Goal: Information Seeking & Learning: Learn about a topic

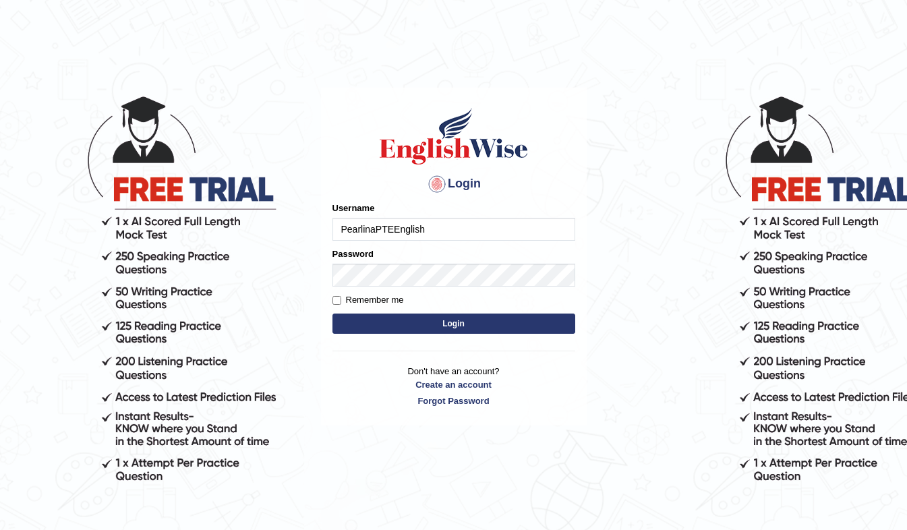
type input "PearlinaPTEEnglish"
click at [336, 301] on input "Remember me" at bounding box center [336, 300] width 9 height 9
checkbox input "true"
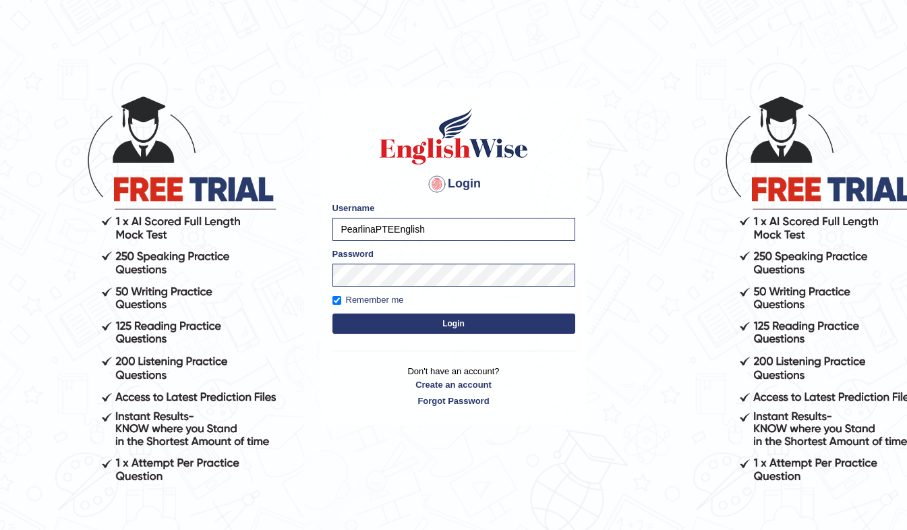
click at [379, 326] on button "Login" at bounding box center [453, 323] width 243 height 20
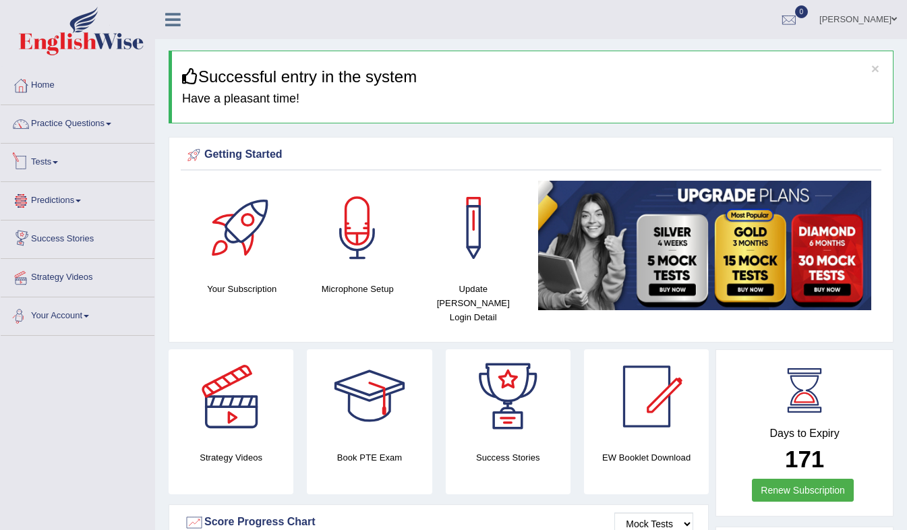
click at [44, 160] on link "Tests" at bounding box center [78, 161] width 154 height 34
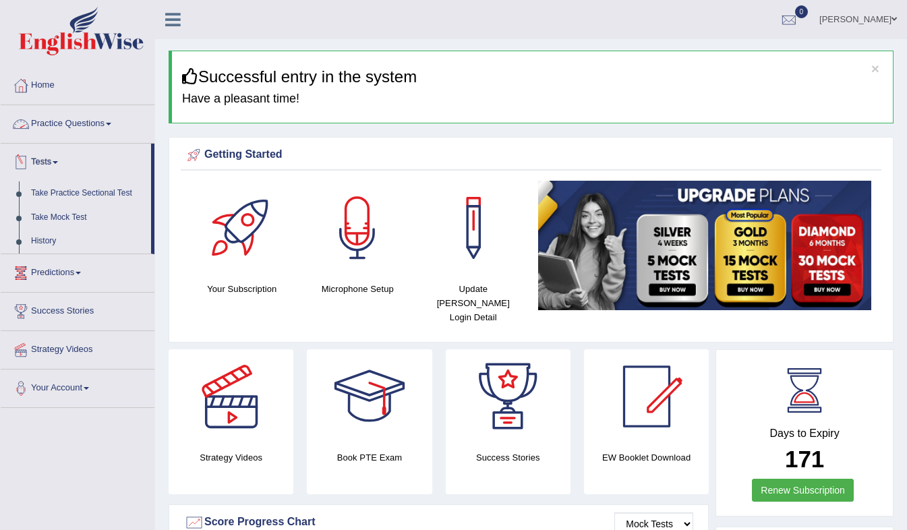
click at [82, 129] on link "Practice Questions" at bounding box center [78, 122] width 154 height 34
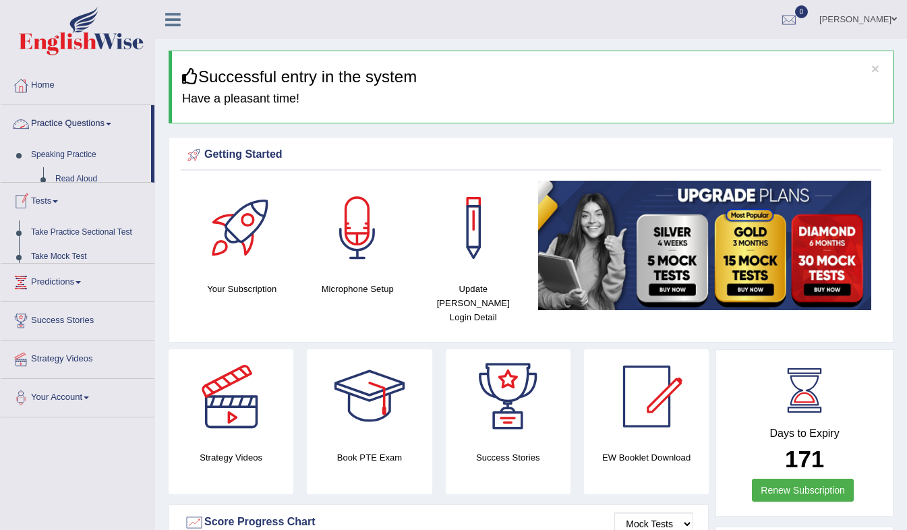
click at [82, 129] on link "Practice Questions" at bounding box center [76, 122] width 150 height 34
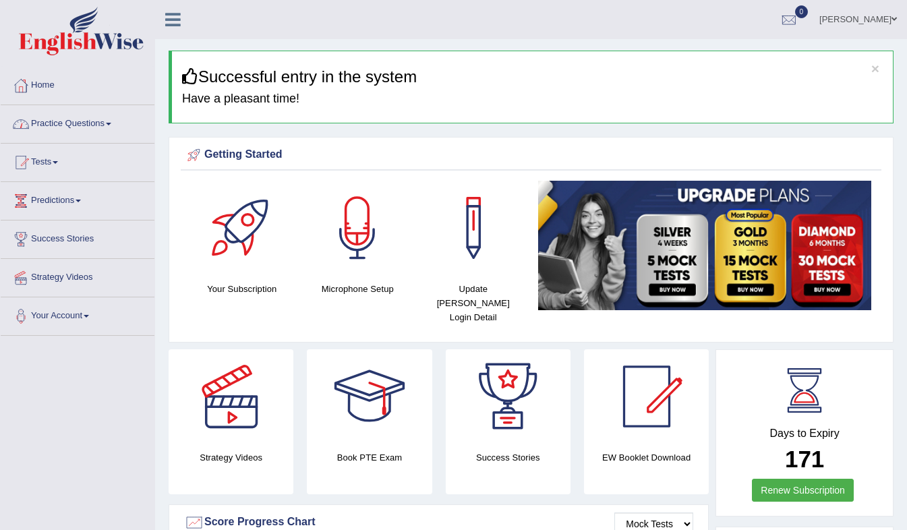
click at [87, 123] on link "Practice Questions" at bounding box center [78, 122] width 154 height 34
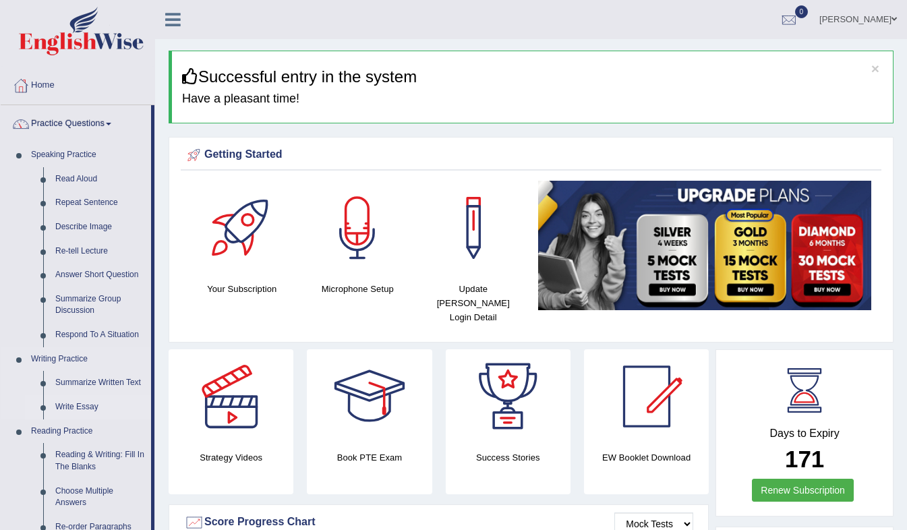
scroll to position [78, 0]
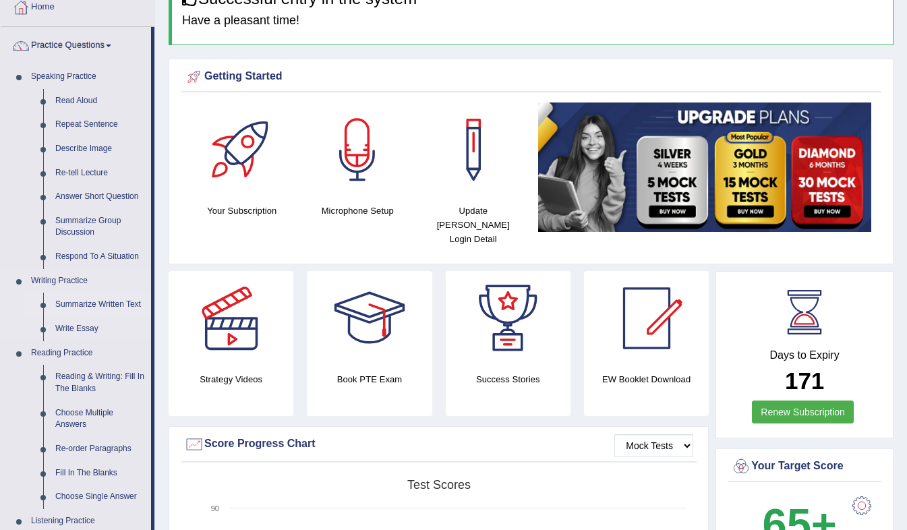
click at [113, 298] on link "Summarize Written Text" at bounding box center [100, 305] width 102 height 24
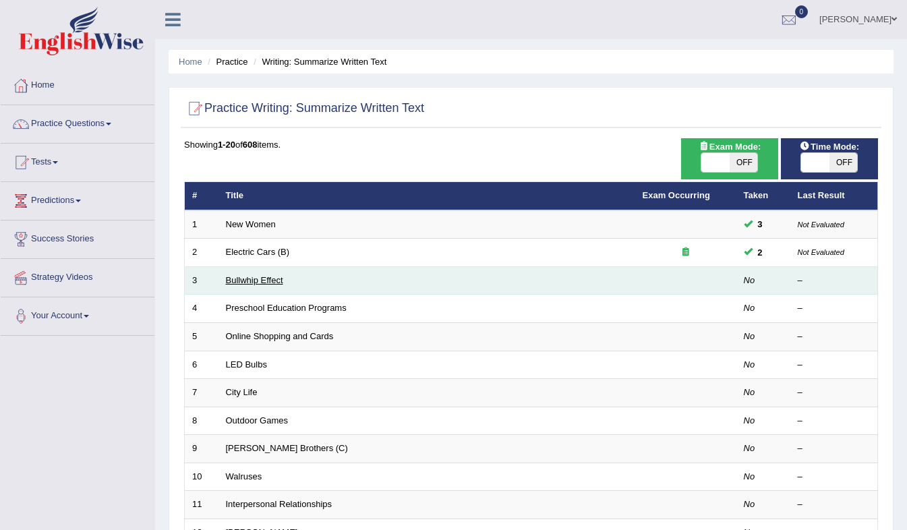
click at [265, 280] on link "Bullwhip Effect" at bounding box center [254, 280] width 57 height 10
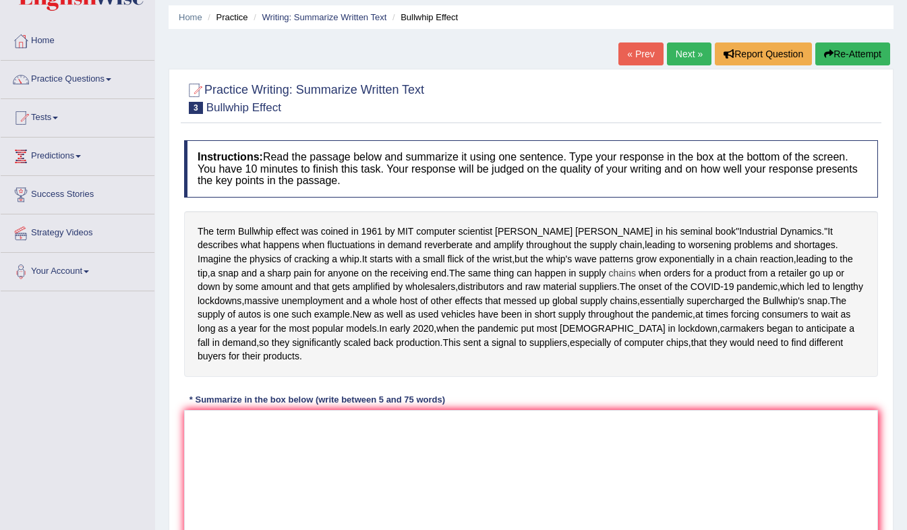
scroll to position [61, 0]
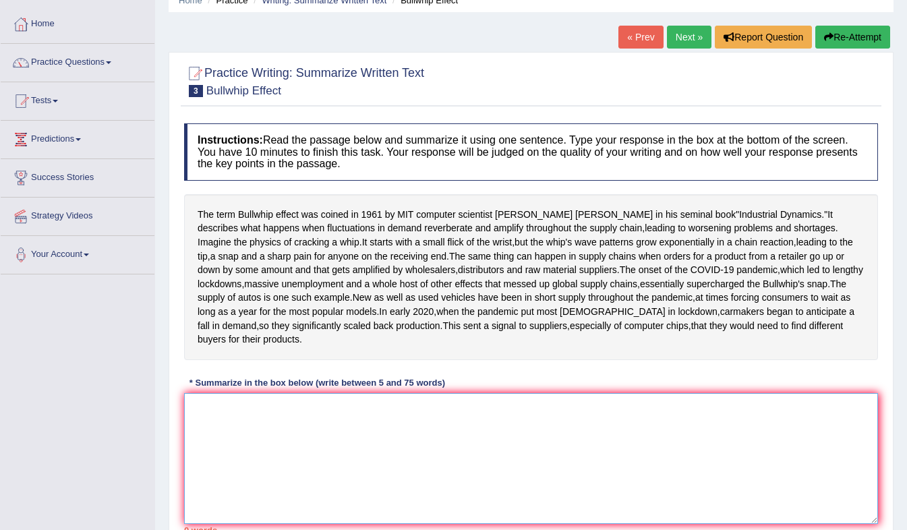
click at [307, 487] on textarea at bounding box center [531, 458] width 694 height 131
type textarea "B"
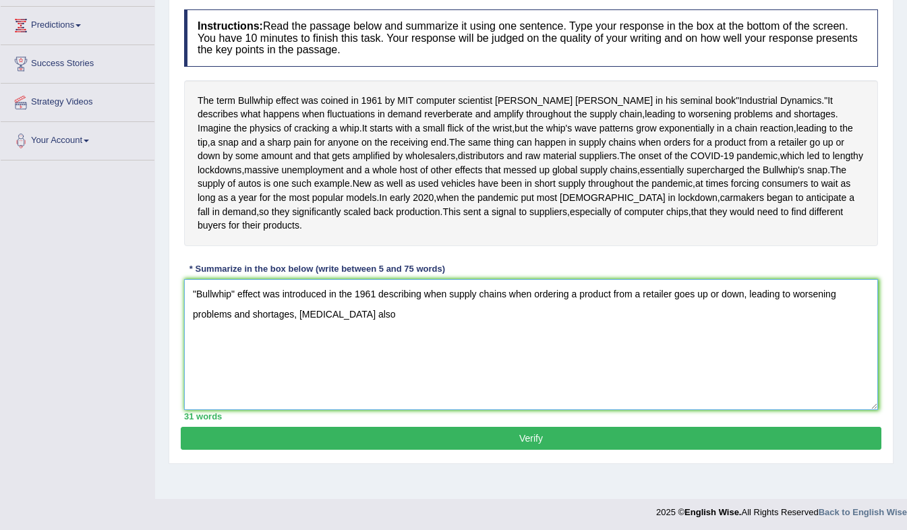
scroll to position [172, 0]
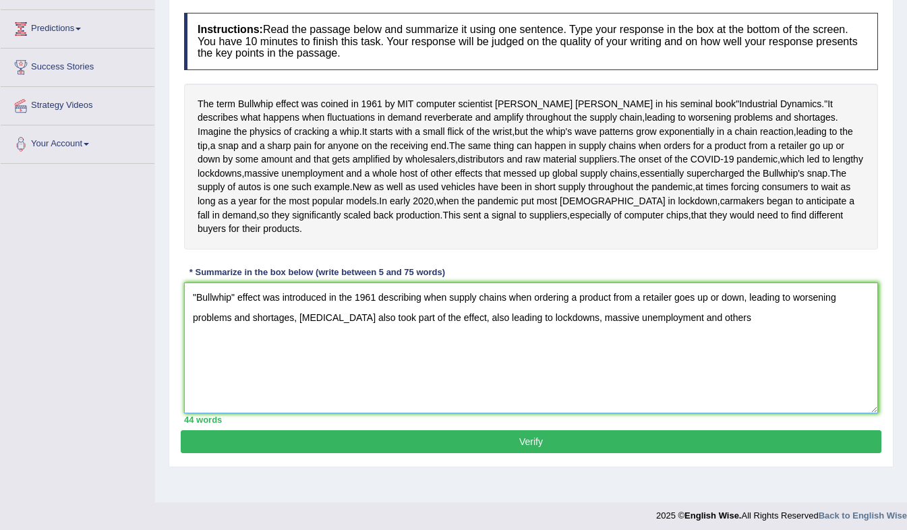
click at [452, 368] on textarea ""Bullwhip" effect was introduced in the 1961 describing when supply chains when…" at bounding box center [531, 347] width 694 height 131
drag, startPoint x: 594, startPoint y: 367, endPoint x: 530, endPoint y: 375, distance: 63.8
click at [530, 375] on textarea ""Bullwhip" effect was introduced in the 1961 describing when global supply chai…" at bounding box center [531, 347] width 694 height 131
click at [599, 375] on textarea ""Bullwhip" effect was introduced in the 1961 describing when global supply chai…" at bounding box center [531, 347] width 694 height 131
drag, startPoint x: 599, startPoint y: 375, endPoint x: 540, endPoint y: 372, distance: 58.7
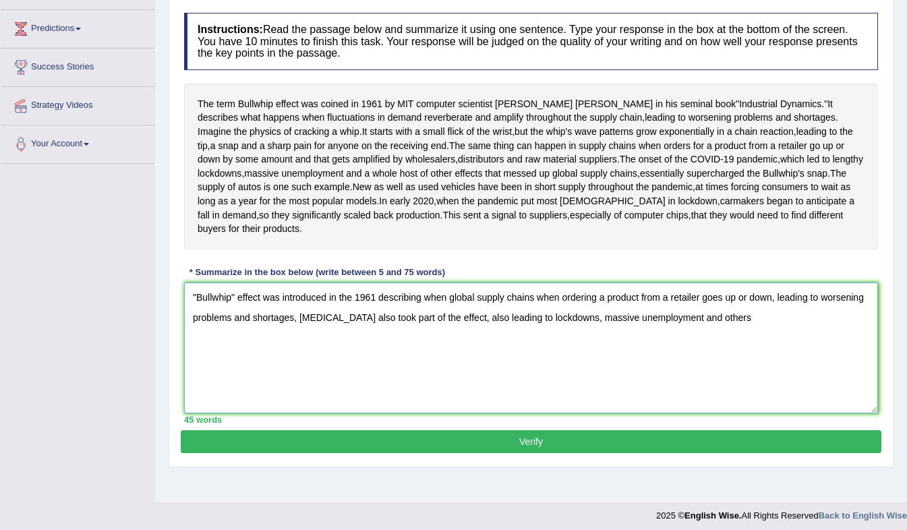
click at [540, 372] on textarea ""Bullwhip" effect was introduced in the 1961 describing when global supply chai…" at bounding box center [531, 347] width 694 height 131
click at [728, 394] on textarea ""Bullwhip" effect was introduced in the 1961 describing when global supply chai…" at bounding box center [531, 347] width 694 height 131
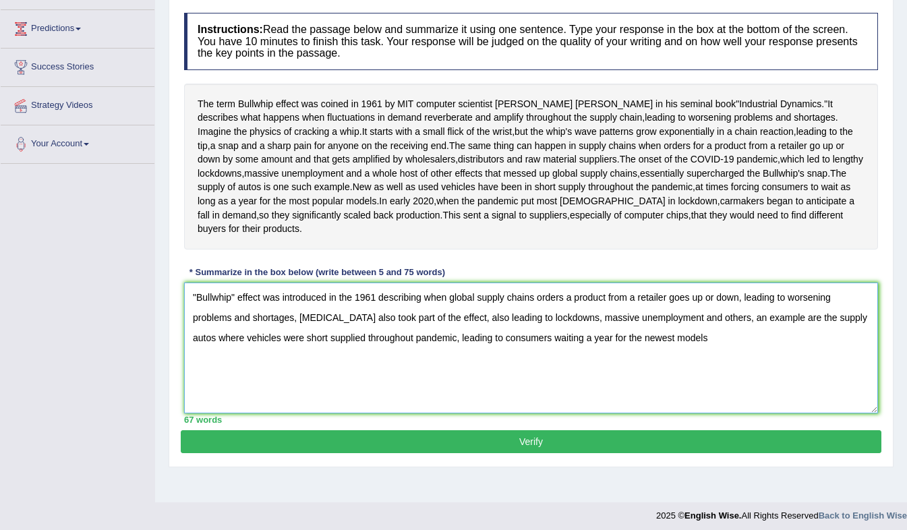
drag, startPoint x: 696, startPoint y: 411, endPoint x: 435, endPoint y: 413, distance: 260.9
click at [435, 413] on textarea ""Bullwhip" effect was introduced in the 1961 describing when global supply chai…" at bounding box center [531, 347] width 694 height 131
type textarea ""Bullwhip" effect was introduced in the 1961 describing when global supply chai…"
click at [463, 453] on button "Verify" at bounding box center [531, 441] width 700 height 23
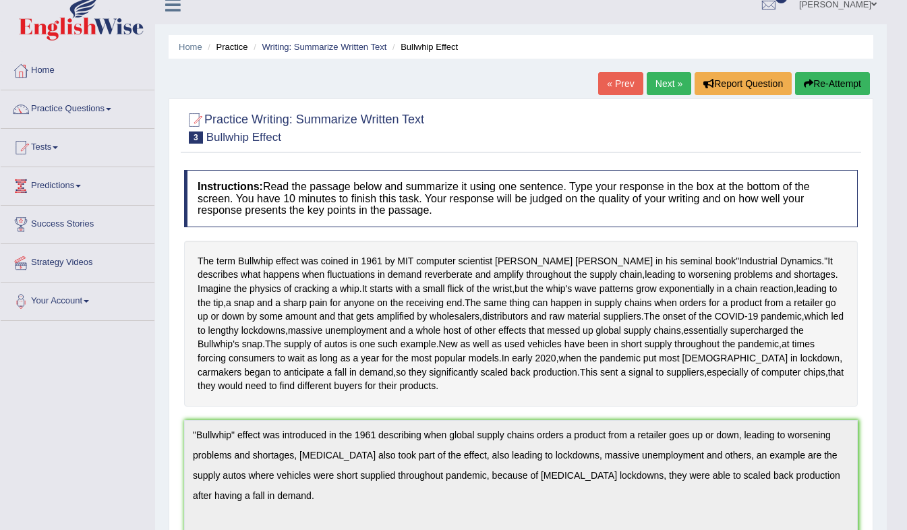
scroll to position [0, 0]
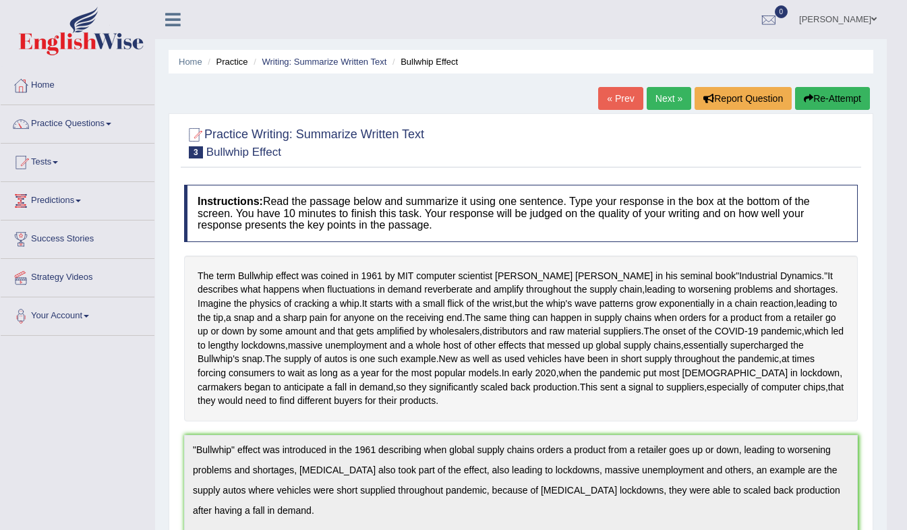
click at [668, 94] on link "Next »" at bounding box center [668, 98] width 44 height 23
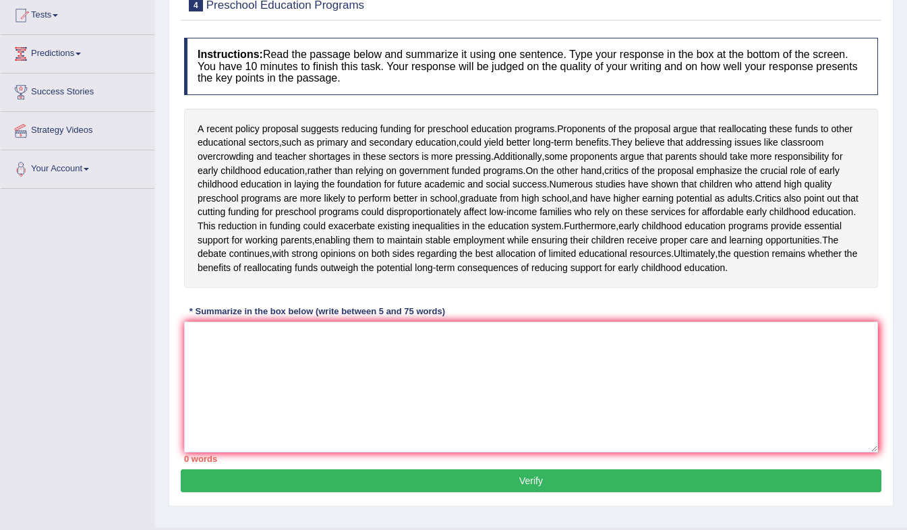
click at [368, 288] on div "A recent policy proposal suggests reducing funding for preschool education prog…" at bounding box center [531, 199] width 694 height 180
click at [310, 417] on textarea at bounding box center [531, 387] width 694 height 131
click at [328, 413] on textarea at bounding box center [531, 387] width 694 height 131
click at [191, 396] on textarea "Preschool education programs" at bounding box center [531, 387] width 694 height 131
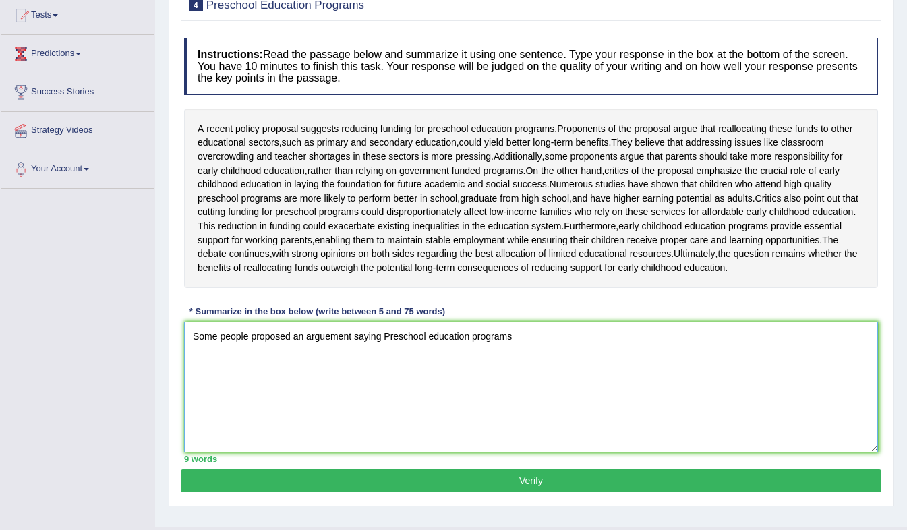
click at [384, 394] on textarea "Some people proposed an arguement saying Preschool education programs" at bounding box center [531, 387] width 694 height 131
click at [386, 396] on textarea "Some people proposed an arguement saying Preschool education programs" at bounding box center [531, 387] width 694 height 131
click at [513, 396] on textarea "Some people proposed an arguement saying preschool education programs" at bounding box center [531, 387] width 694 height 131
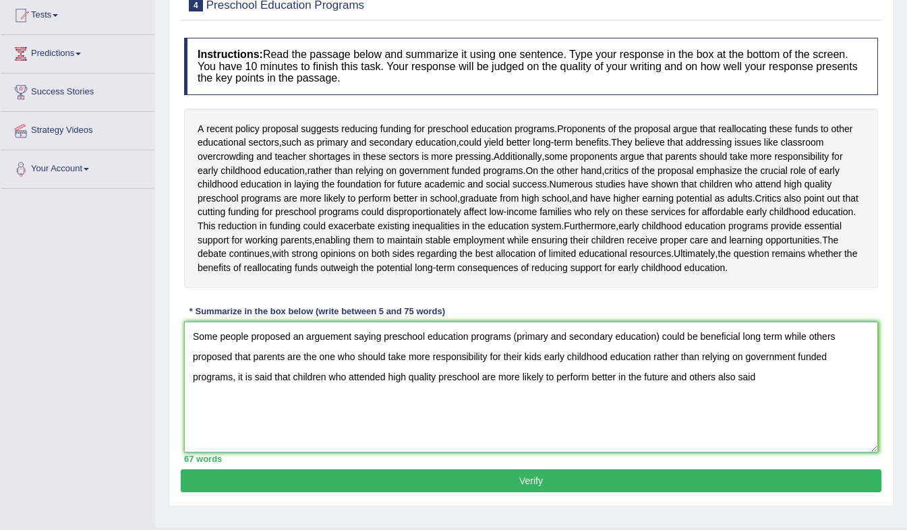
drag, startPoint x: 766, startPoint y: 432, endPoint x: 662, endPoint y: 434, distance: 103.8
drag, startPoint x: 662, startPoint y: 434, endPoint x: 775, endPoint y: 459, distance: 116.0
click at [775, 452] on textarea "Some people proposed an arguement saying preschool education programs (primary …" at bounding box center [531, 387] width 694 height 131
drag, startPoint x: 719, startPoint y: 434, endPoint x: 693, endPoint y: 435, distance: 25.6
click at [693, 435] on textarea "Some people proposed an arguement saying preschool education programs (primary …" at bounding box center [531, 387] width 694 height 131
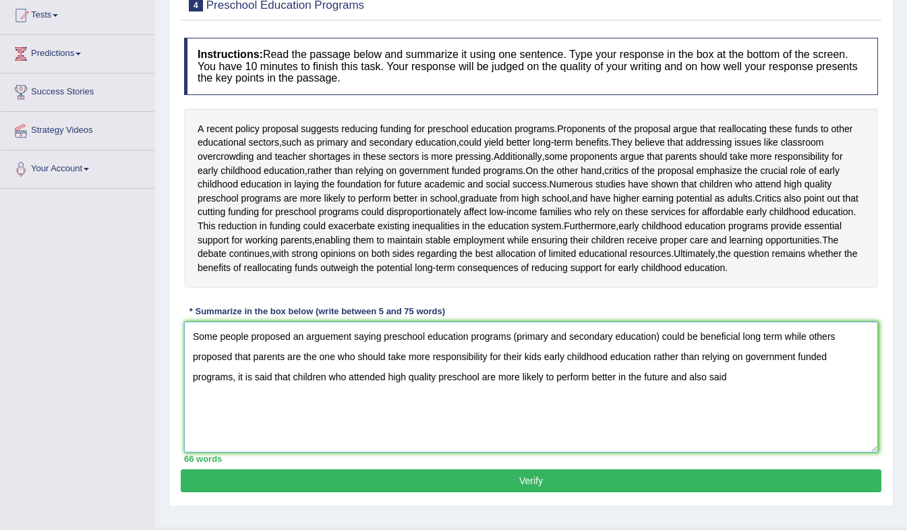
click at [761, 434] on textarea "Some people proposed an arguement saying preschool education programs (primary …" at bounding box center [531, 387] width 694 height 131
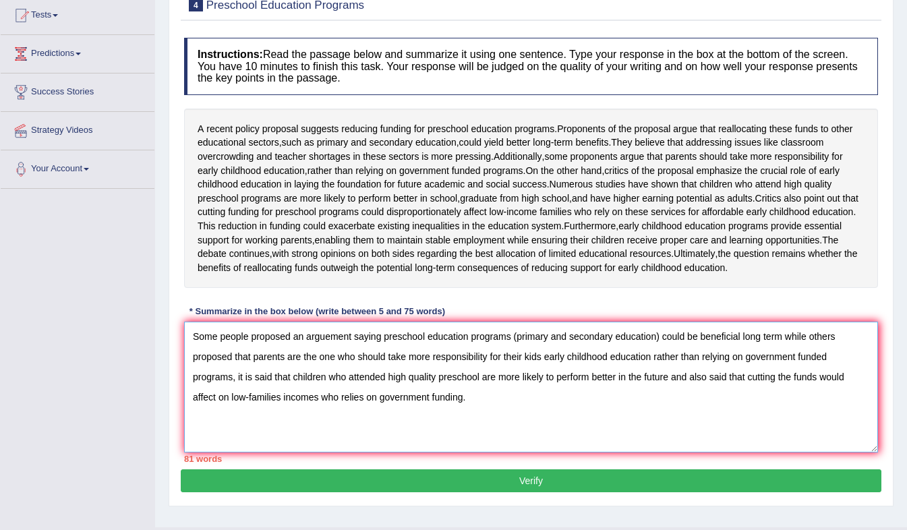
drag, startPoint x: 248, startPoint y: 393, endPoint x: 217, endPoint y: 399, distance: 31.6
click at [217, 399] on textarea "Some people proposed an arguement saying preschool education programs (primary …" at bounding box center [531, 387] width 694 height 131
drag, startPoint x: 322, startPoint y: 394, endPoint x: 262, endPoint y: 394, distance: 59.3
click at [262, 394] on textarea "Some proposed an arguement saying preschool education programs (primary and sec…" at bounding box center [531, 387] width 694 height 131
drag, startPoint x: 569, startPoint y: 394, endPoint x: 421, endPoint y: 397, distance: 148.3
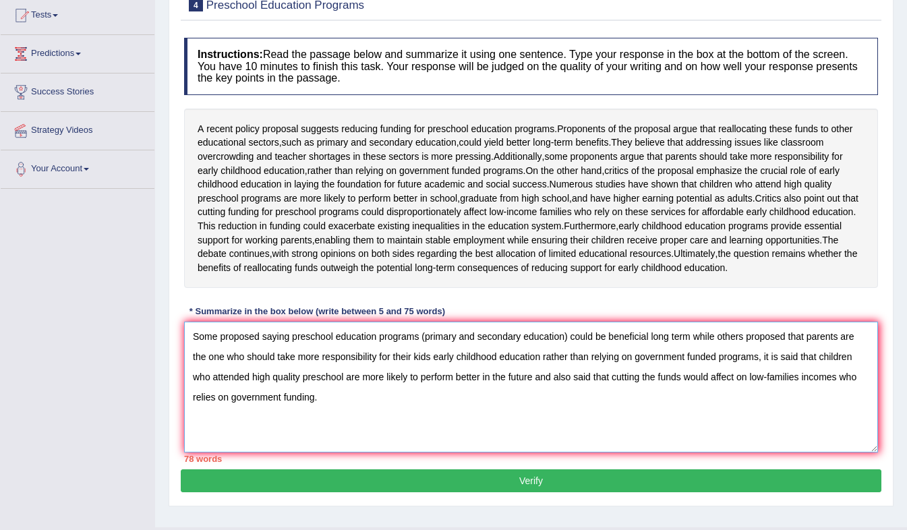
click at [421, 397] on textarea "Some proposed saying preschool education programs (primary and secondary educat…" at bounding box center [531, 387] width 694 height 131
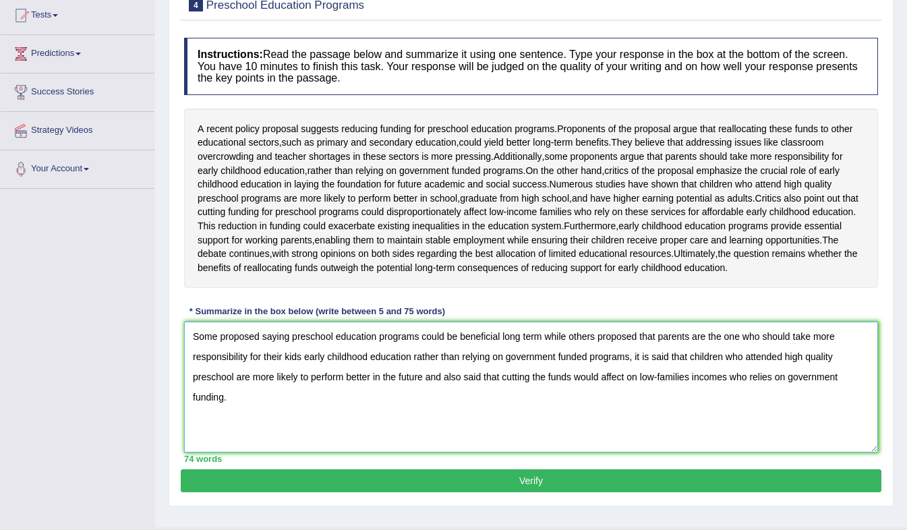
drag, startPoint x: 761, startPoint y: 394, endPoint x: 693, endPoint y: 397, distance: 68.2
click at [693, 397] on textarea "Some proposed saying preschool education programs could be beneficial long term…" at bounding box center [531, 387] width 694 height 131
click at [368, 417] on textarea "Some proposed saying preschool education programs could be beneficial long term…" at bounding box center [531, 387] width 694 height 131
drag, startPoint x: 399, startPoint y: 417, endPoint x: 324, endPoint y: 419, distance: 75.5
click at [324, 419] on textarea "Some proposed saying preschool education programs could be beneficial long term…" at bounding box center [531, 387] width 694 height 131
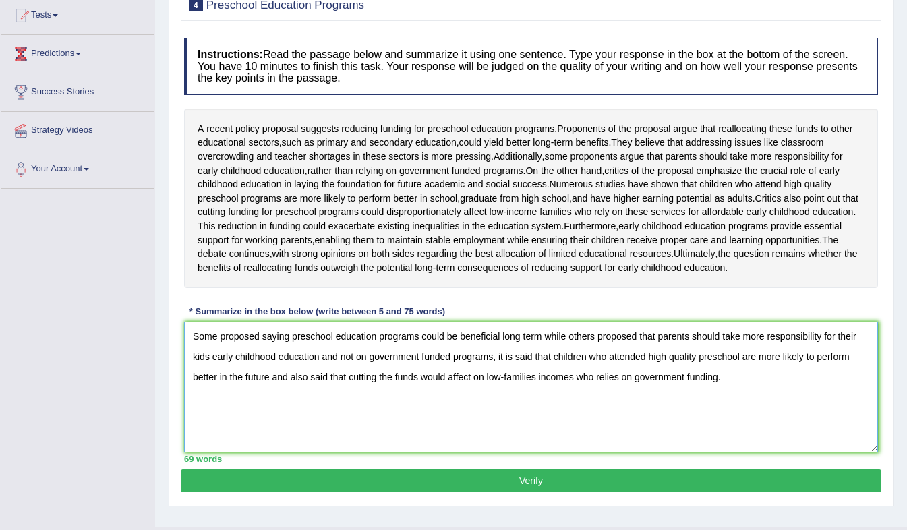
click at [367, 409] on textarea "Some proposed saying preschool education programs could be beneficial long term…" at bounding box center [531, 387] width 694 height 131
click at [747, 437] on textarea "Some proposed saying preschool education programs could be beneficial long term…" at bounding box center [531, 387] width 694 height 131
drag, startPoint x: 566, startPoint y: 417, endPoint x: 349, endPoint y: 436, distance: 217.9
click at [349, 436] on textarea "Some proposed saying preschool education programs could be beneficial long term…" at bounding box center [531, 387] width 694 height 131
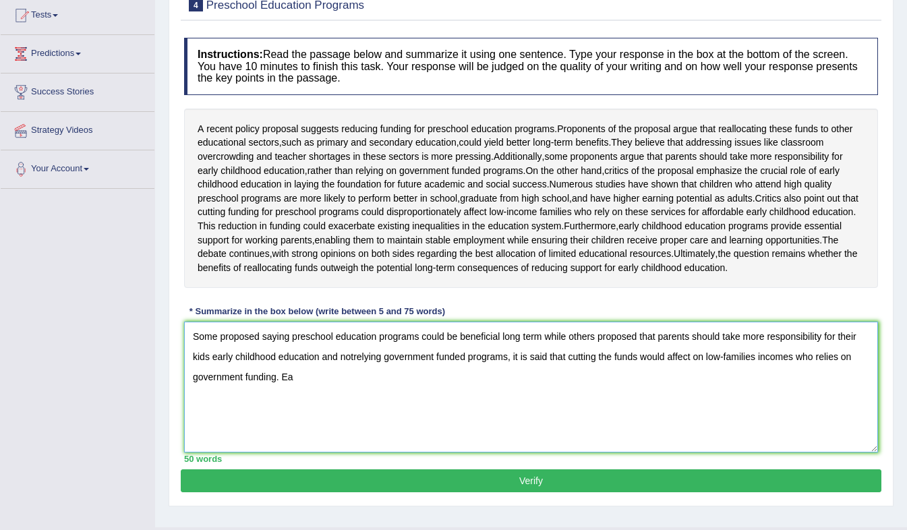
click at [303, 437] on textarea "Some proposed saying preschool education programs could be beneficial long term…" at bounding box center [531, 387] width 694 height 131
click at [462, 433] on textarea "Some proposed saying preschool education programs could be beneficial long term…" at bounding box center [531, 387] width 694 height 131
click at [599, 433] on textarea "Some proposed saying preschool education programs could be beneficial long term…" at bounding box center [531, 387] width 694 height 131
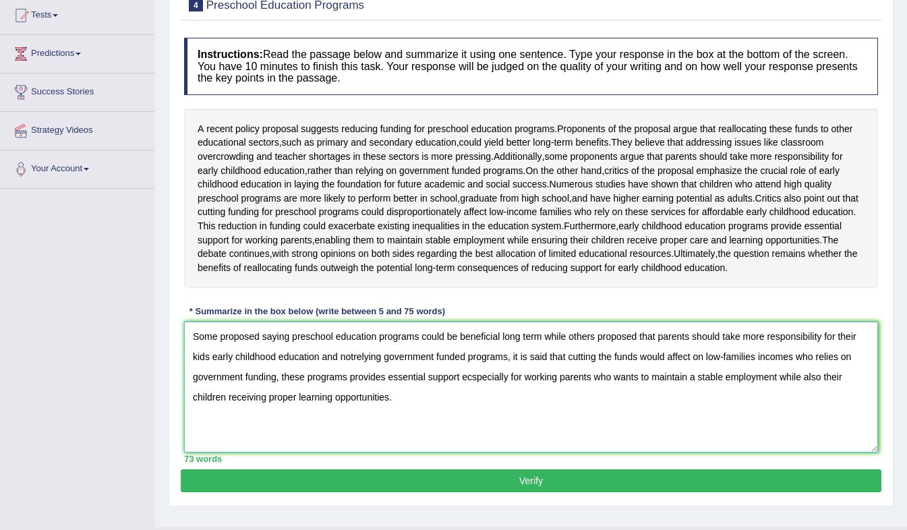
click at [298, 452] on textarea "Some proposed saying preschool education programs could be beneficial long term…" at bounding box center [531, 387] width 694 height 131
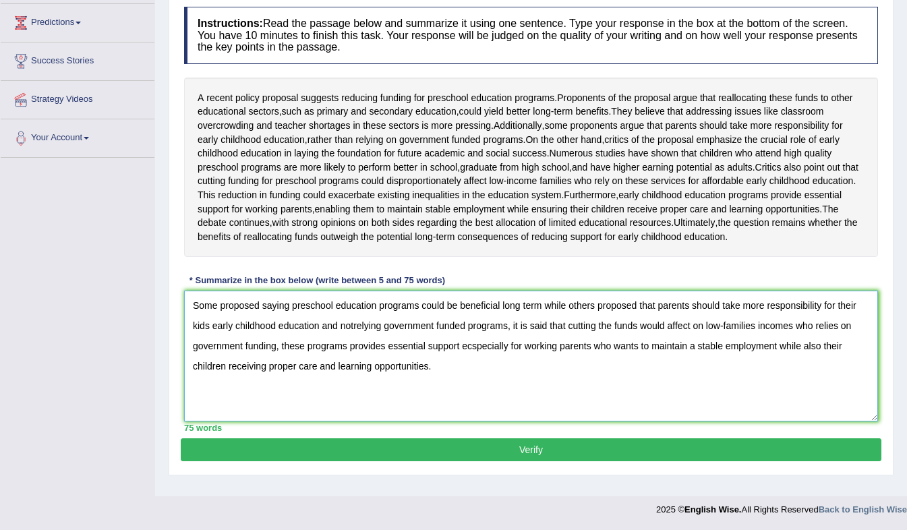
scroll to position [212, 0]
type textarea "Some proposed saying preschool education programs could be beneficial long term…"
click at [561, 461] on button "Verify" at bounding box center [531, 449] width 700 height 23
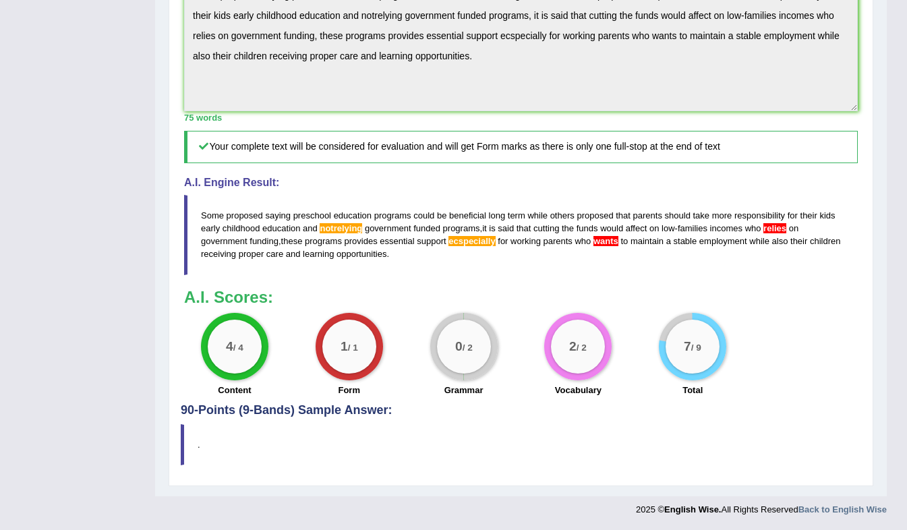
scroll to position [0, 0]
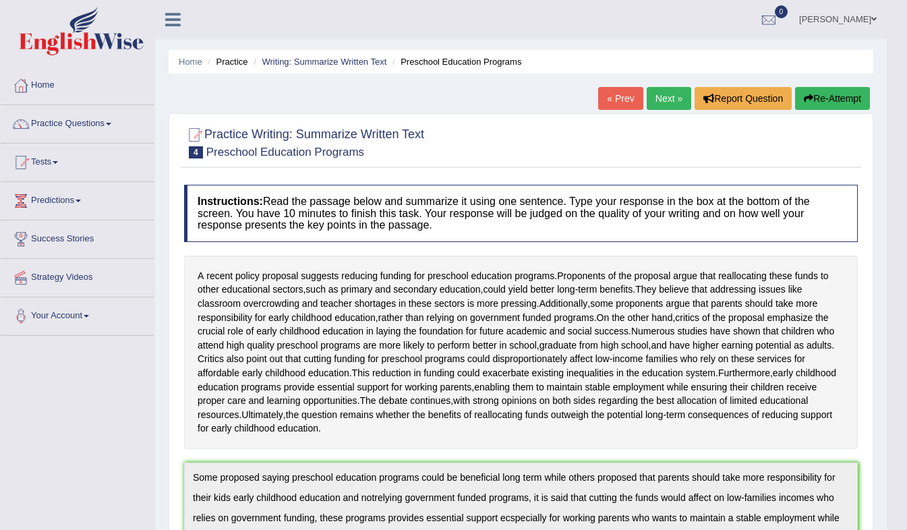
click at [673, 98] on link "Next »" at bounding box center [668, 98] width 44 height 23
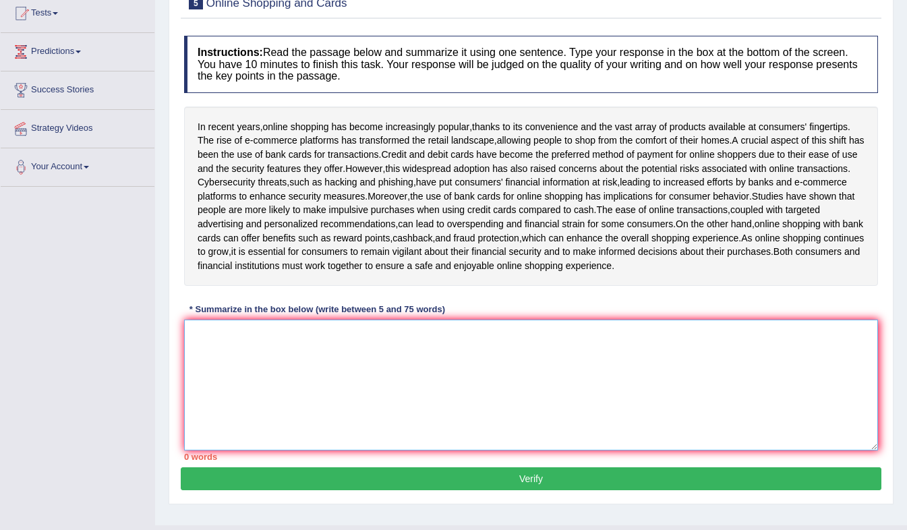
click at [357, 368] on textarea at bounding box center [531, 385] width 694 height 131
click at [222, 367] on textarea at bounding box center [531, 385] width 694 height 131
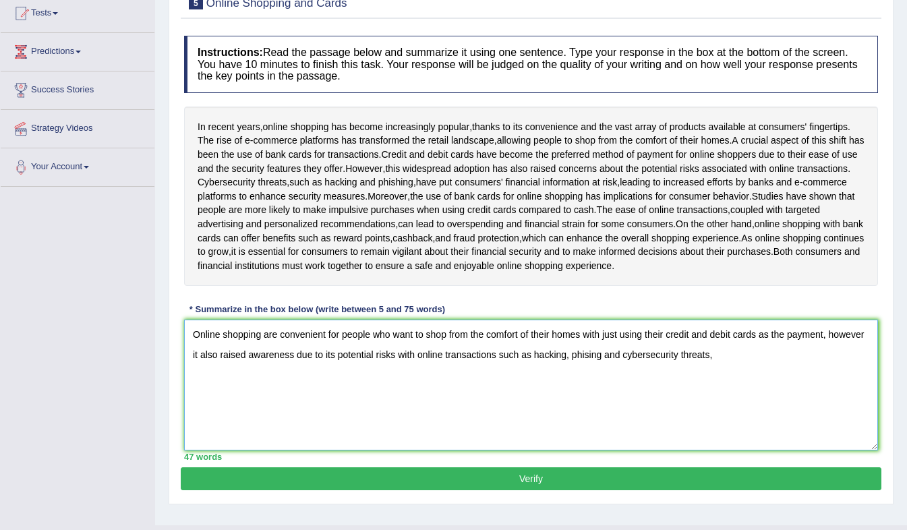
click at [249, 384] on textarea "Online shopping are convenient for people who want to shop from the comfort of …" at bounding box center [531, 385] width 694 height 131
click at [793, 382] on textarea "Online shopping are convenient for people who want to shop from the comfort of …" at bounding box center [531, 385] width 694 height 131
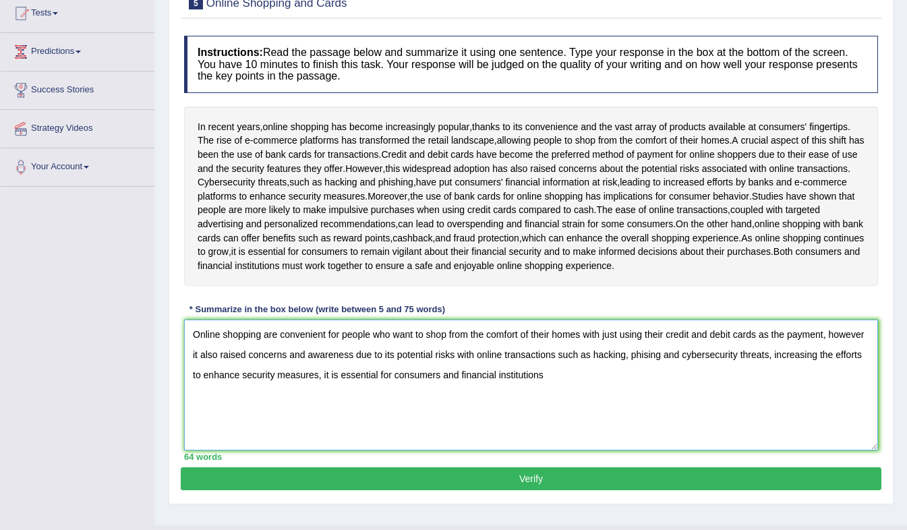
click at [442, 404] on textarea "Online shopping are convenient for people who want to shop from the comfort of …" at bounding box center [531, 385] width 694 height 131
click at [703, 402] on textarea "Online shopping are convenient for people who want to shop from the comfort of …" at bounding box center [531, 385] width 694 height 131
drag, startPoint x: 574, startPoint y: 404, endPoint x: 443, endPoint y: 417, distance: 131.4
click at [443, 417] on textarea "Online shopping are convenient for people who want to shop from the comfort of …" at bounding box center [531, 385] width 694 height 131
click at [570, 399] on textarea "Online shopping are convenient for people who want to shop from the comfort of …" at bounding box center [531, 385] width 694 height 131
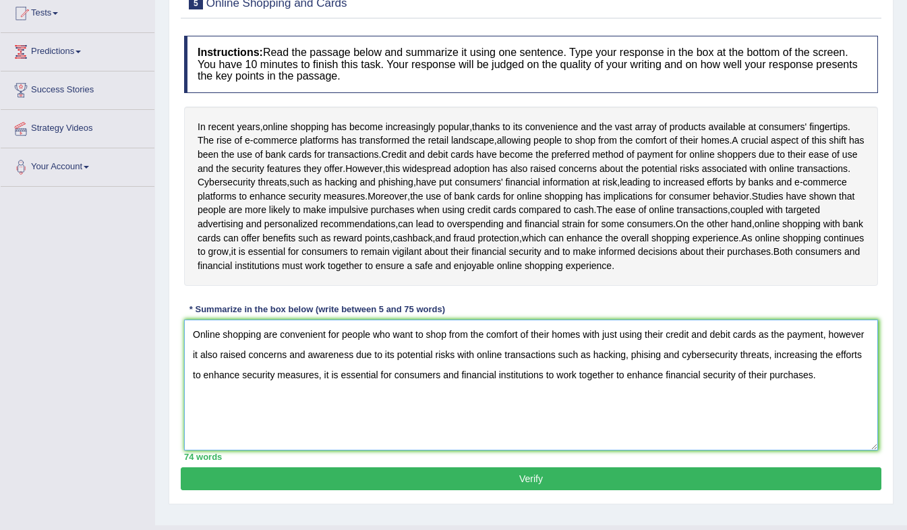
click at [649, 389] on textarea "Online shopping are convenient for people who want to shop from the comfort of …" at bounding box center [531, 385] width 694 height 131
type textarea "Online shopping are convenient for people who want to shop from the comfort of …"
click at [613, 463] on div "74 words" at bounding box center [531, 456] width 694 height 13
click at [605, 504] on div "Practice Writing: Summarize Written Text 5 Online Shopping and Cards Instructio…" at bounding box center [531, 234] width 725 height 540
click at [617, 490] on button "Verify" at bounding box center [531, 478] width 700 height 23
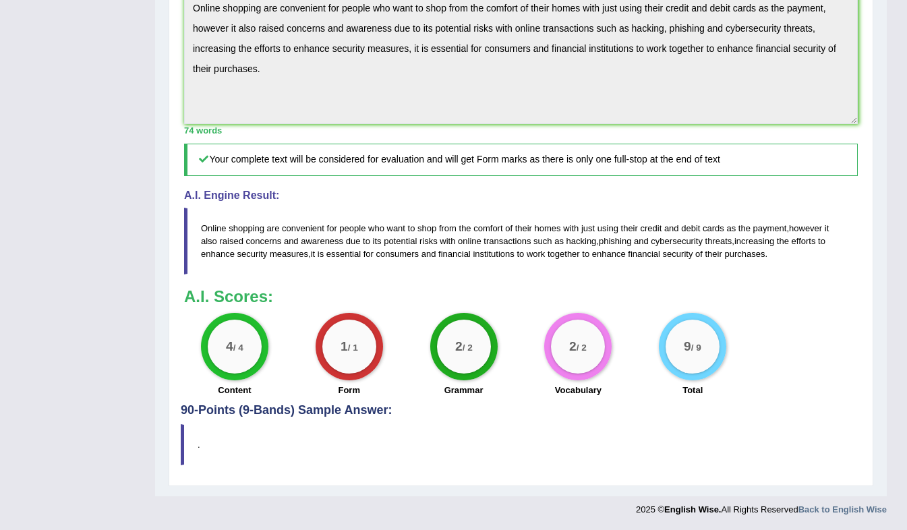
scroll to position [483, 0]
